Goal: Task Accomplishment & Management: Manage account settings

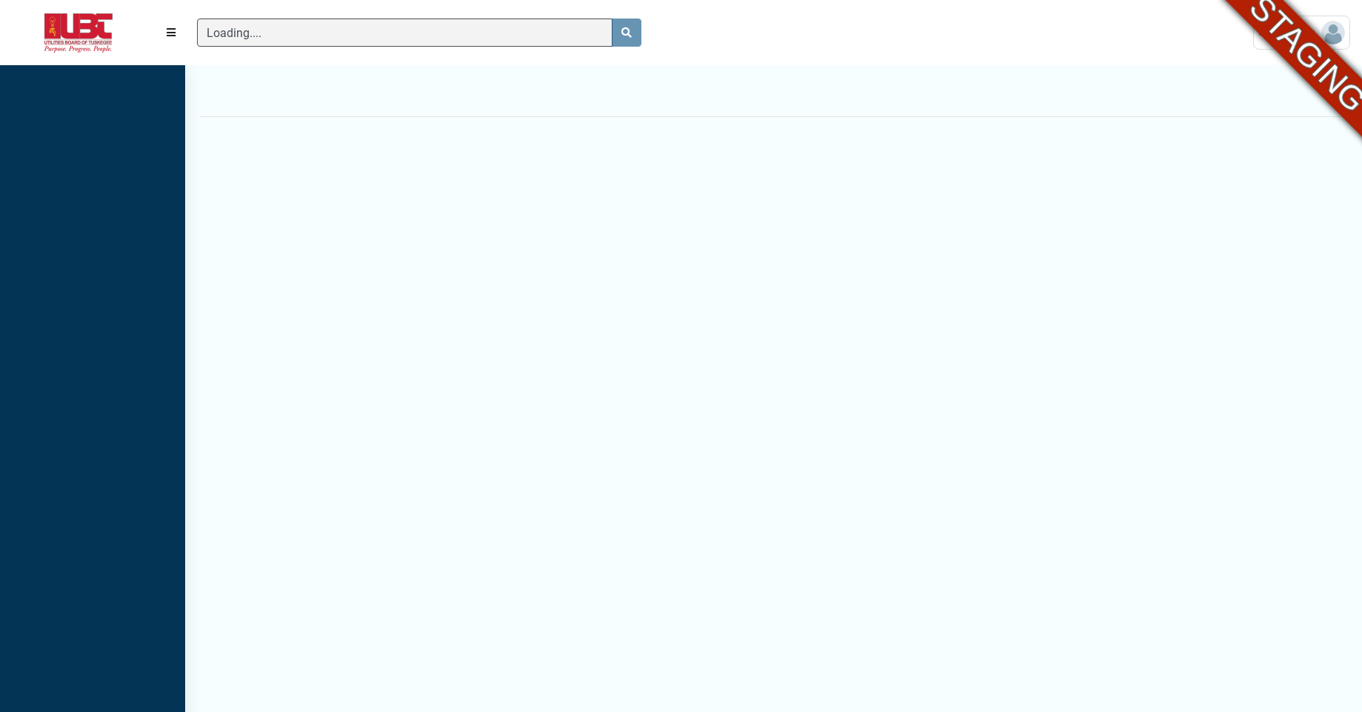
scroll to position [7, 1]
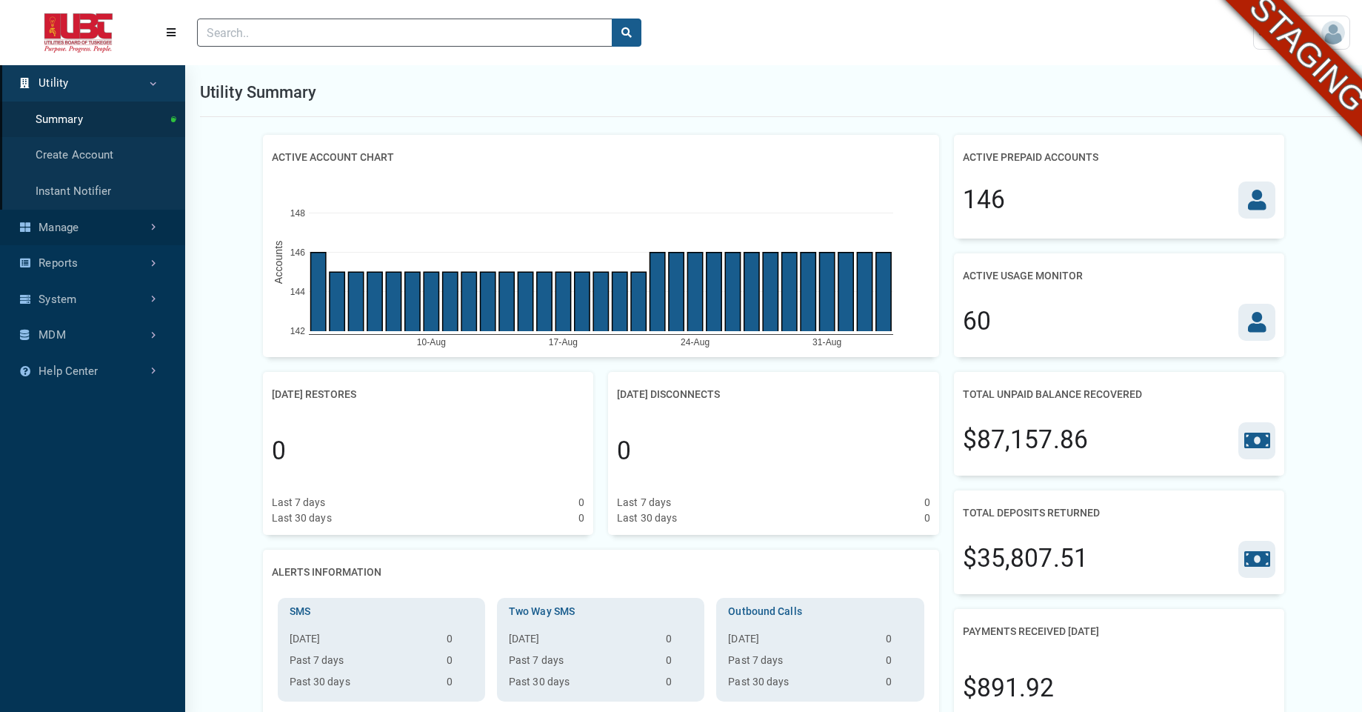
click at [118, 227] on link "Manage" at bounding box center [92, 228] width 185 height 36
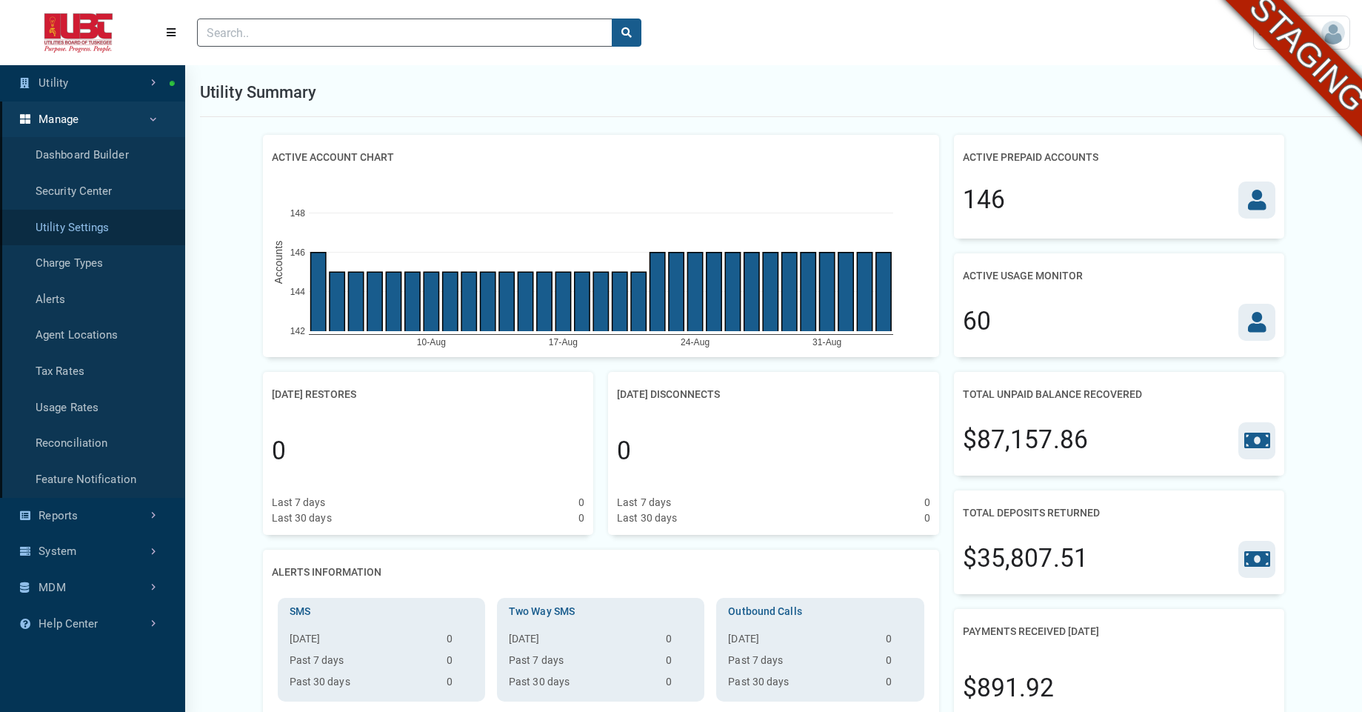
click at [91, 218] on link "Utility Settings" at bounding box center [92, 228] width 185 height 36
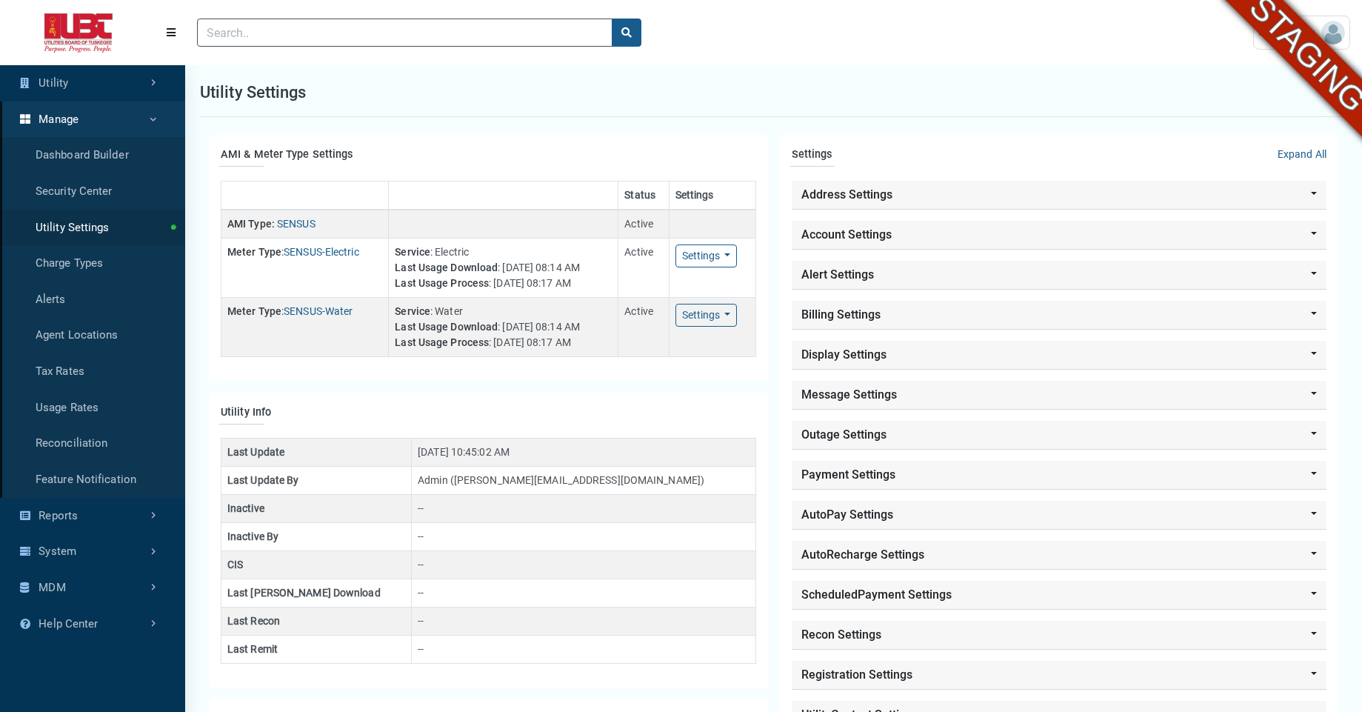
type input "[PERSON_NAME][EMAIL_ADDRESS][DOMAIN_NAME]"
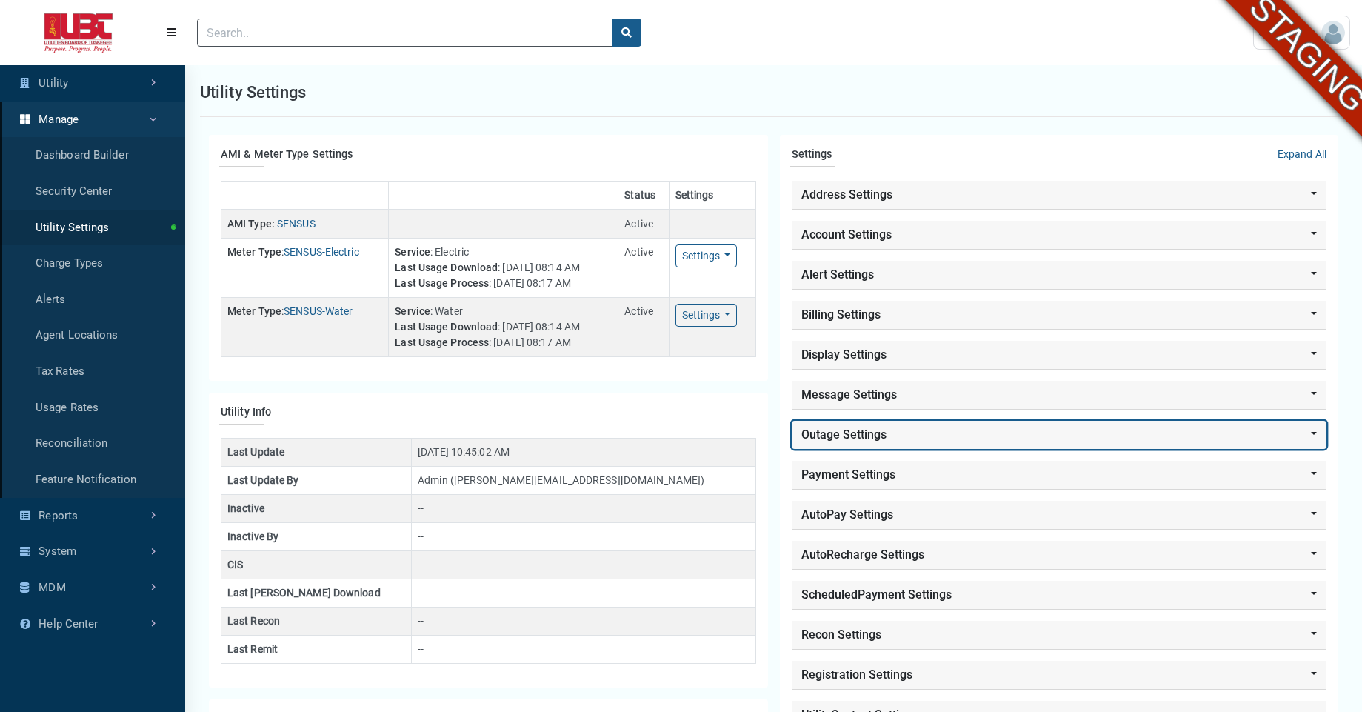
click at [862, 438] on button "Outage Settings" at bounding box center [1059, 435] width 535 height 28
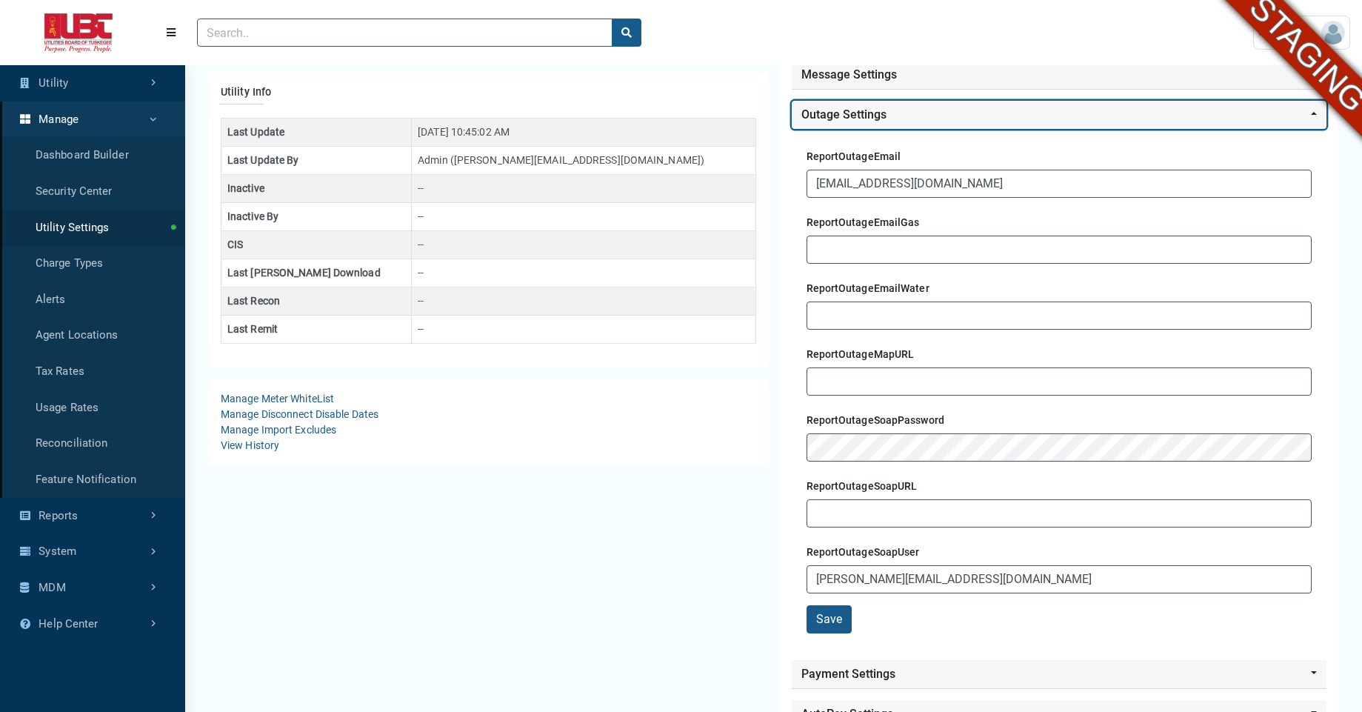
scroll to position [318, 0]
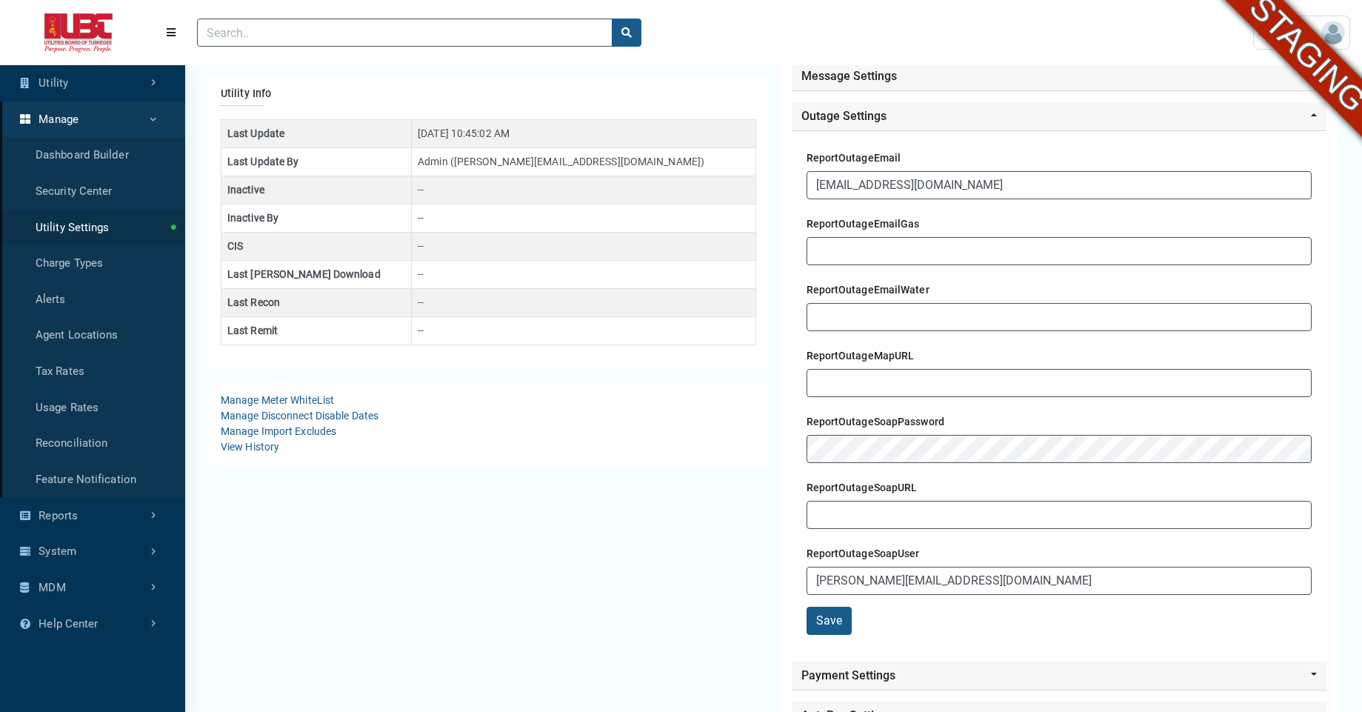
click at [13, 12] on header "(to home page) User Settings ESI [PERSON_NAME][EMAIL_ADDRESS][DOMAIN_NAME]" at bounding box center [681, 32] width 1362 height 65
